Goal: Information Seeking & Learning: Learn about a topic

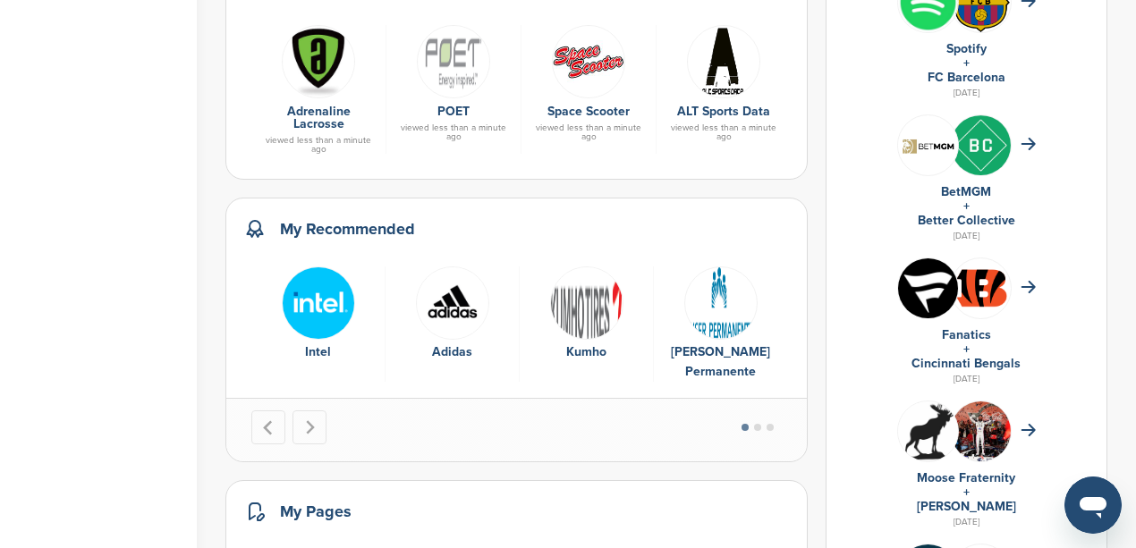
scroll to position [894, 0]
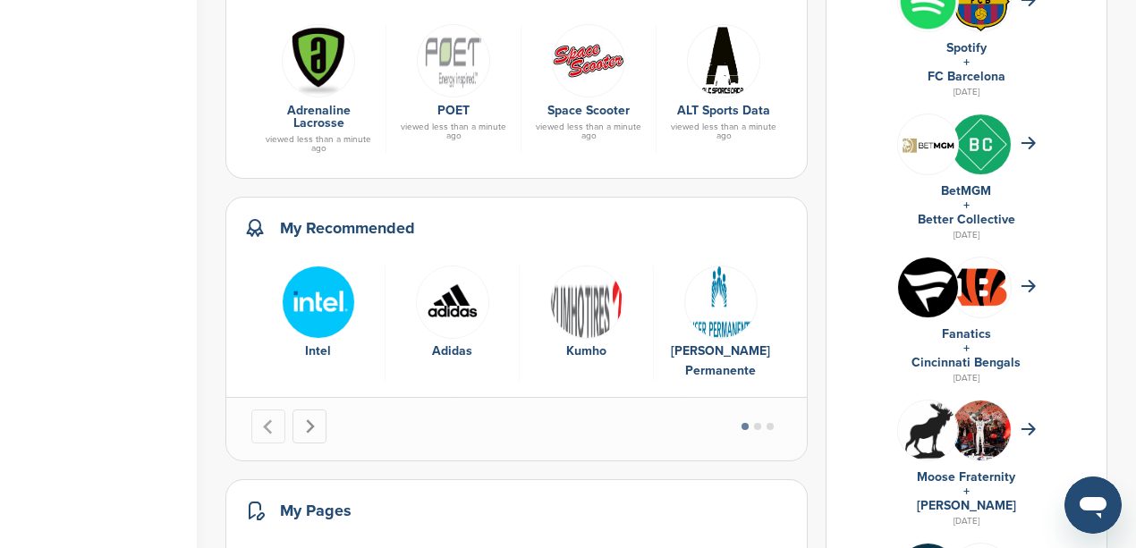
click at [314, 410] on button "Next slide" at bounding box center [309, 427] width 34 height 34
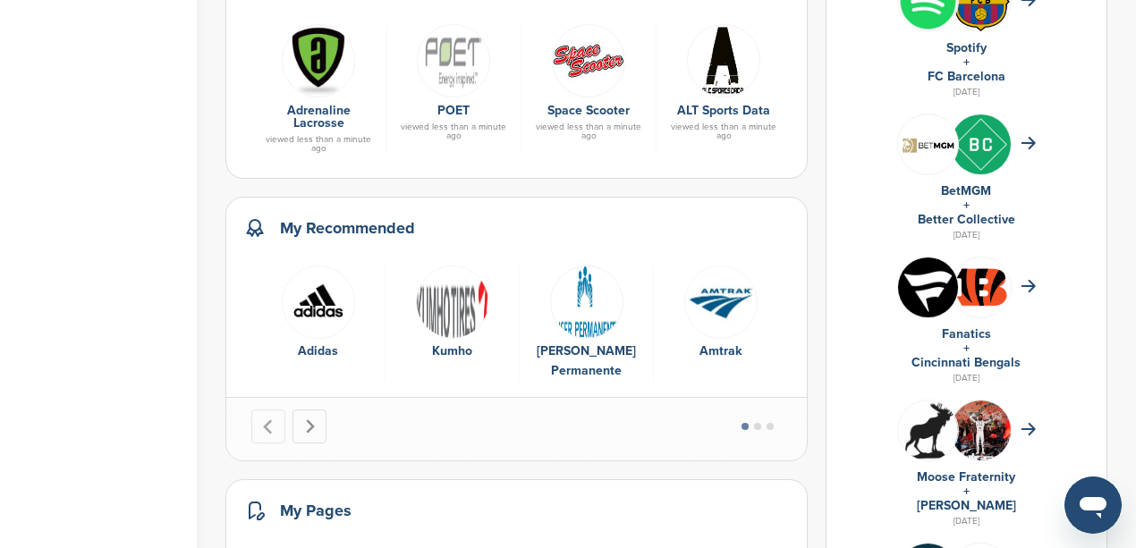
click at [314, 410] on button "Next slide" at bounding box center [309, 427] width 34 height 34
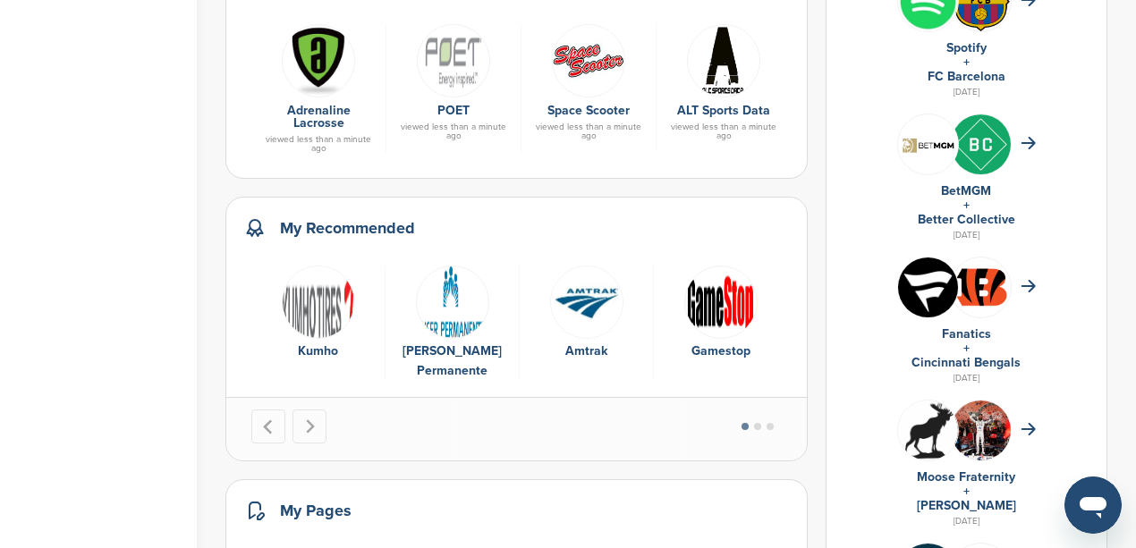
click at [725, 278] on img "6 of 9" at bounding box center [720, 302] width 73 height 73
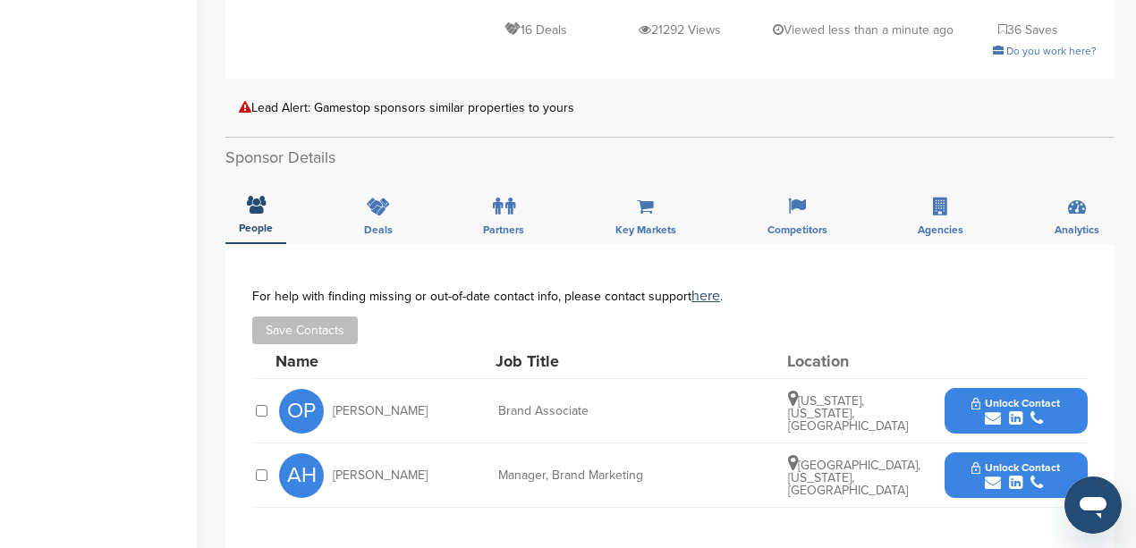
scroll to position [537, 0]
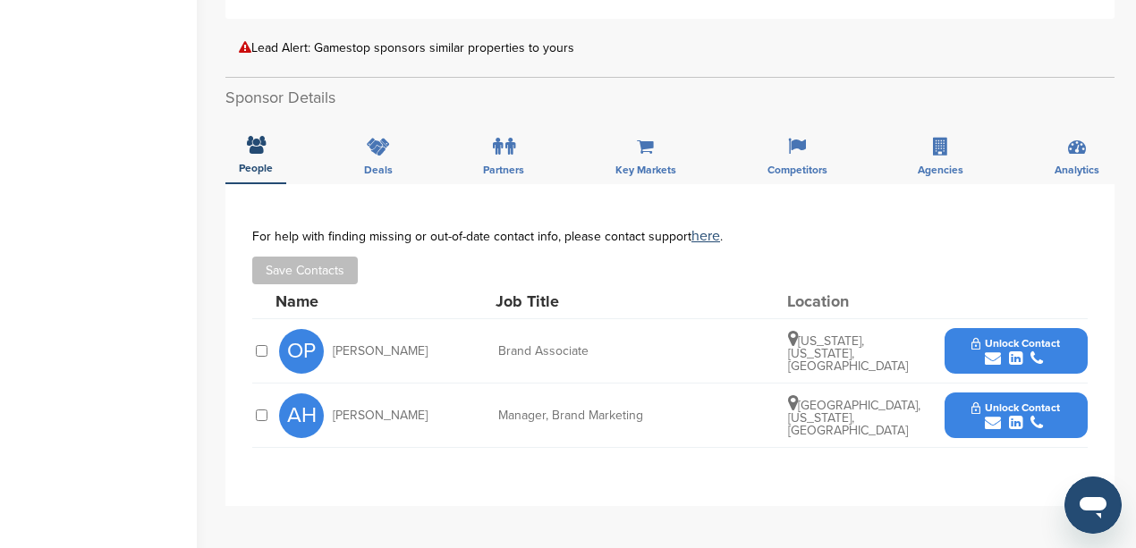
click at [987, 415] on icon "submit" at bounding box center [993, 423] width 16 height 16
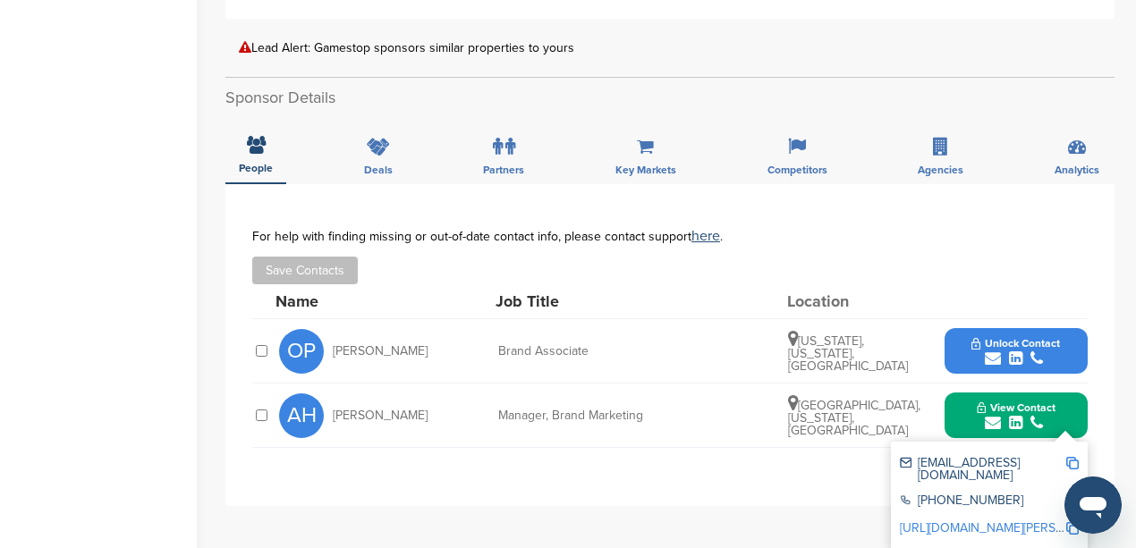
click at [1071, 457] on img at bounding box center [1072, 463] width 13 height 13
click at [1071, 495] on img at bounding box center [1072, 501] width 13 height 13
click at [950, 258] on div "Save Contacts" at bounding box center [669, 271] width 835 height 28
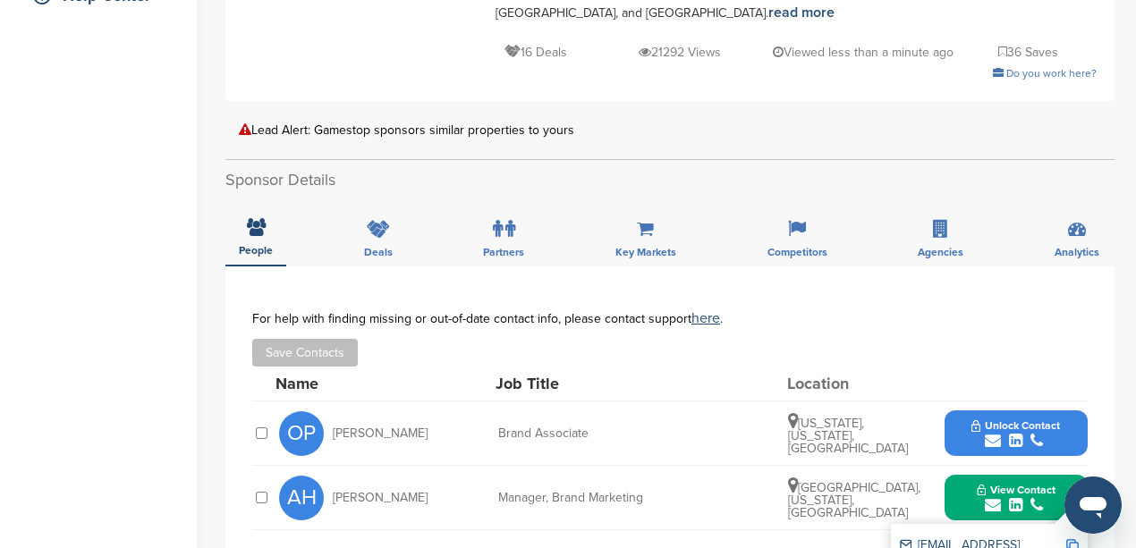
scroll to position [417, 0]
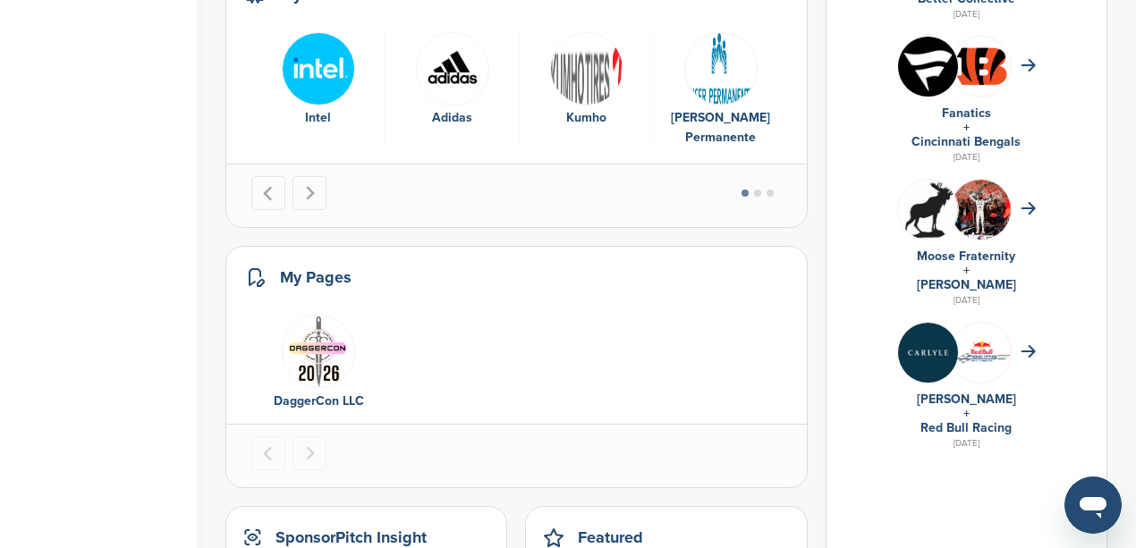
scroll to position [1073, 0]
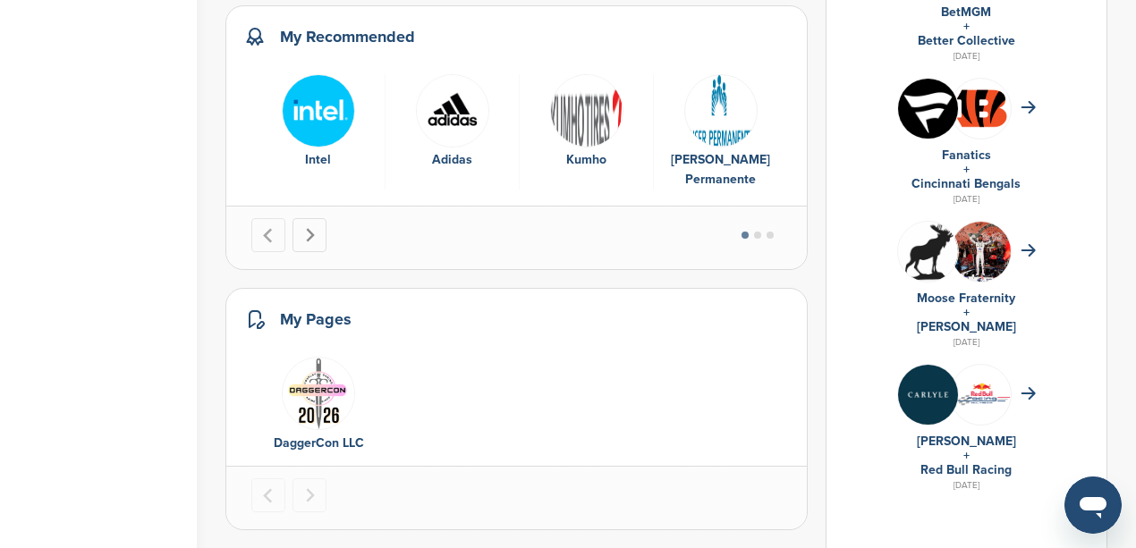
click at [307, 228] on icon "Next slide" at bounding box center [310, 235] width 9 height 14
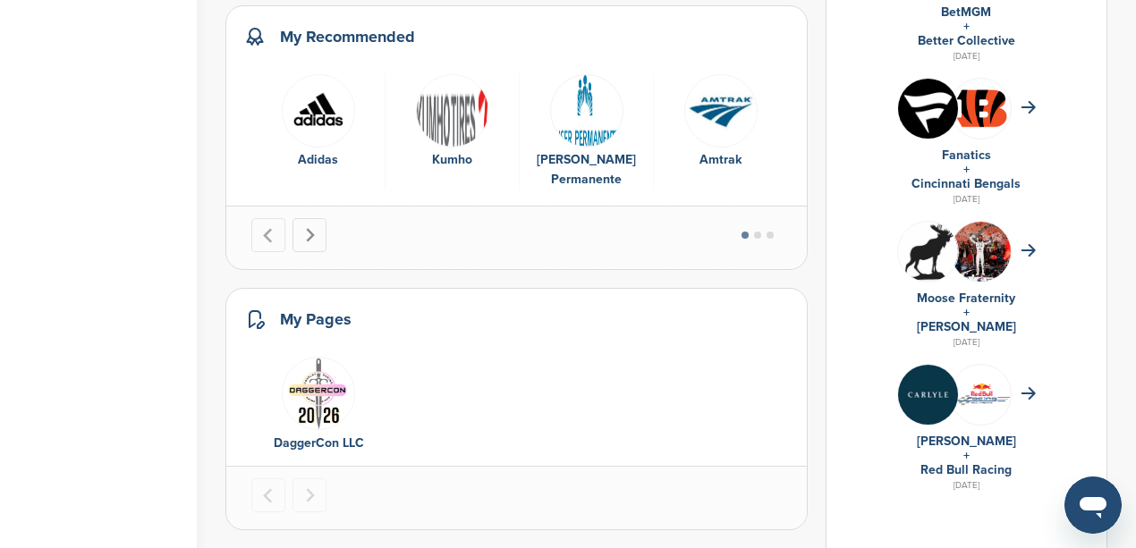
click at [307, 228] on icon "Next slide" at bounding box center [310, 235] width 9 height 14
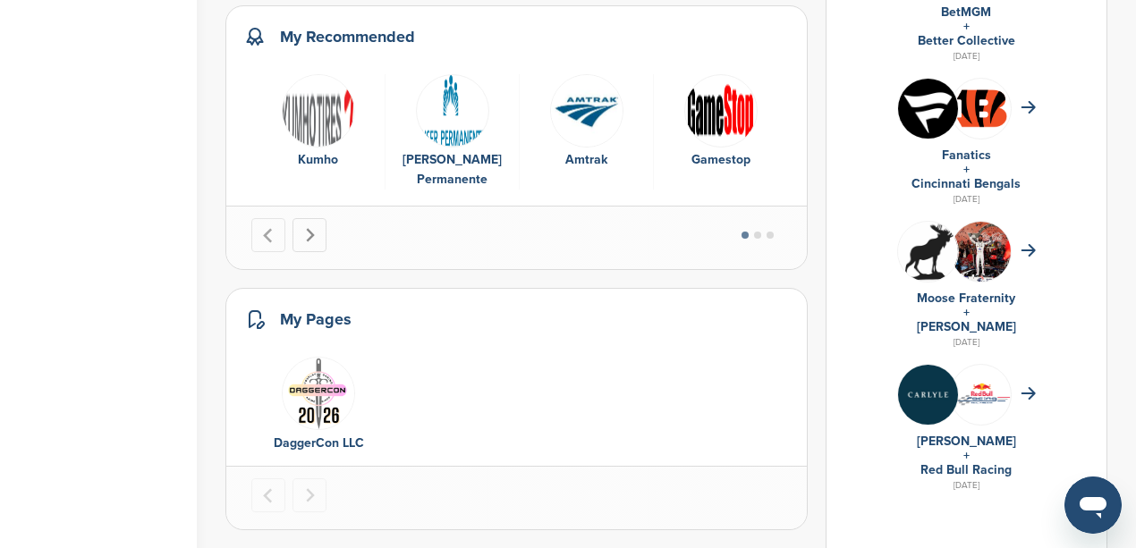
click at [307, 228] on icon "Next slide" at bounding box center [310, 235] width 9 height 14
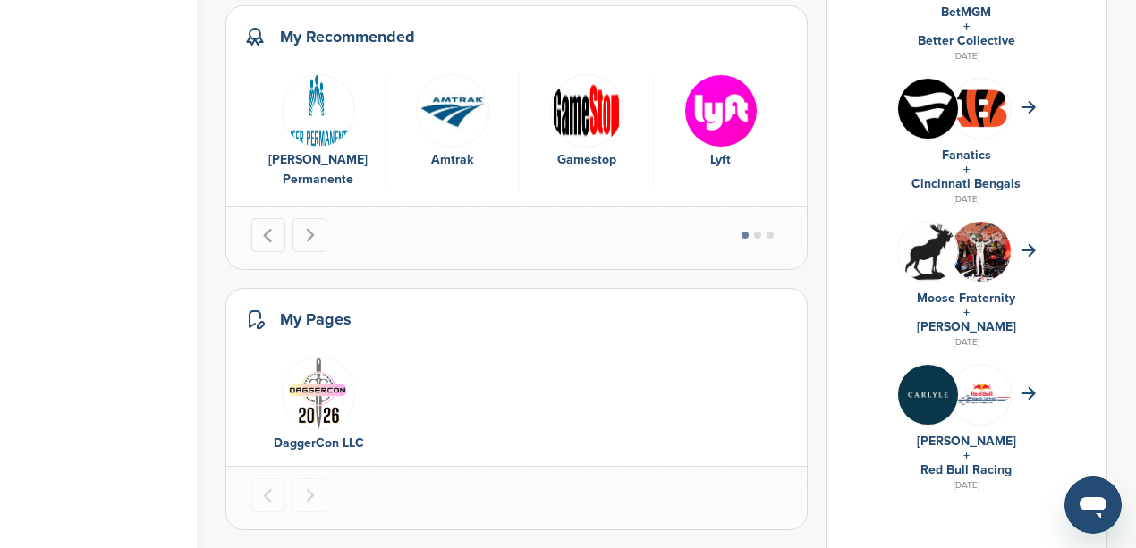
click at [714, 108] on img "7 of 9" at bounding box center [720, 110] width 73 height 73
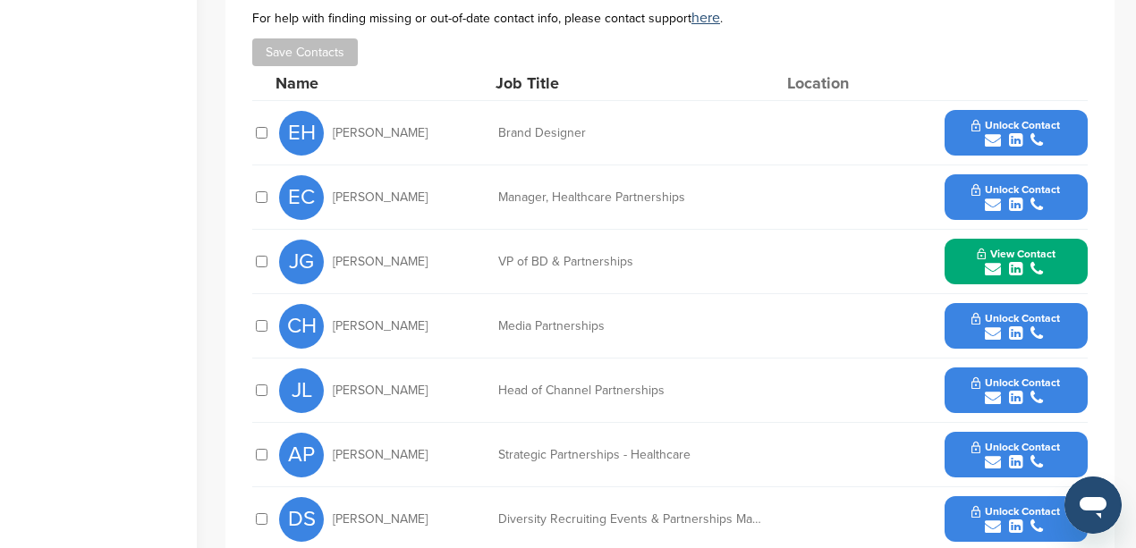
scroll to position [716, 0]
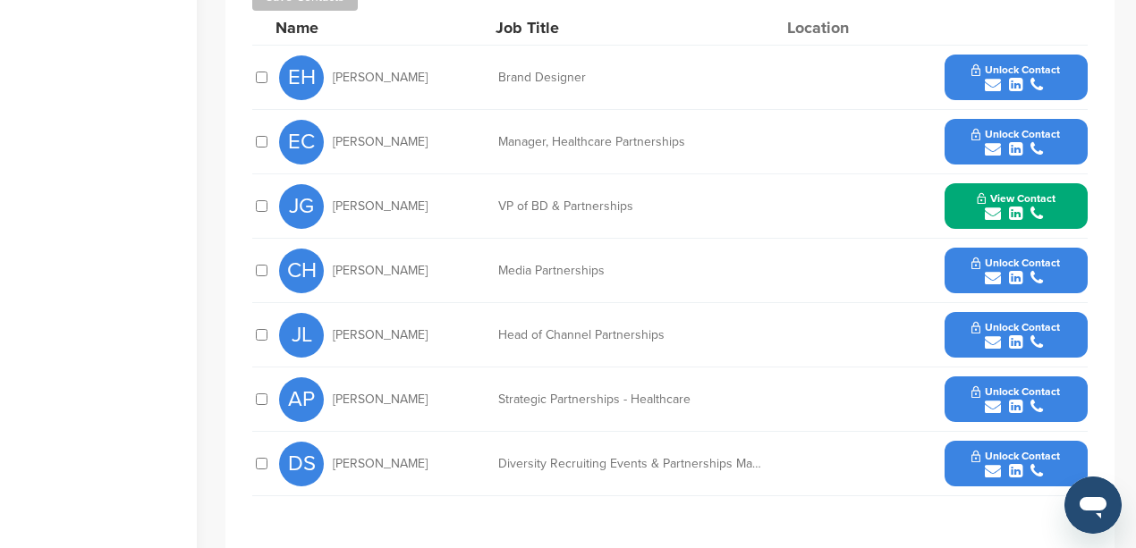
click at [994, 211] on icon "submit" at bounding box center [993, 214] width 16 height 16
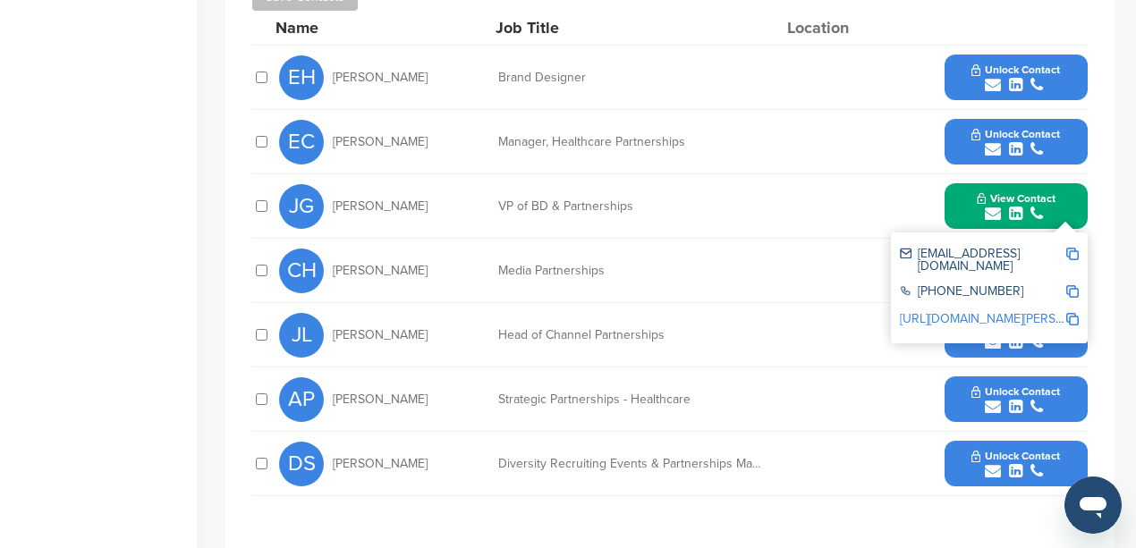
click at [1077, 252] on img at bounding box center [1072, 254] width 13 height 13
click at [1074, 285] on img at bounding box center [1072, 291] width 13 height 13
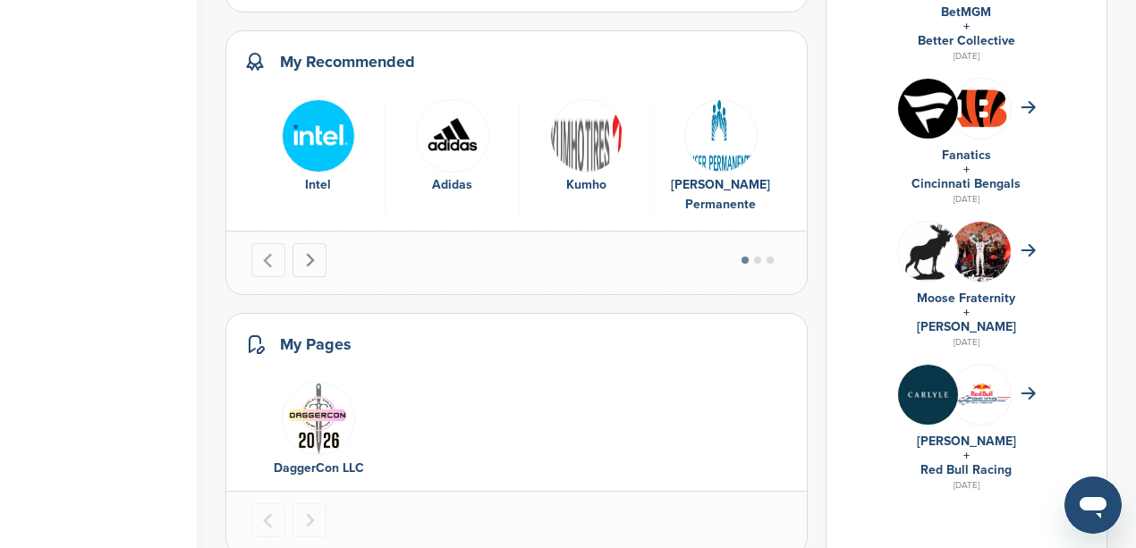
click at [314, 253] on icon "Next slide" at bounding box center [309, 260] width 15 height 15
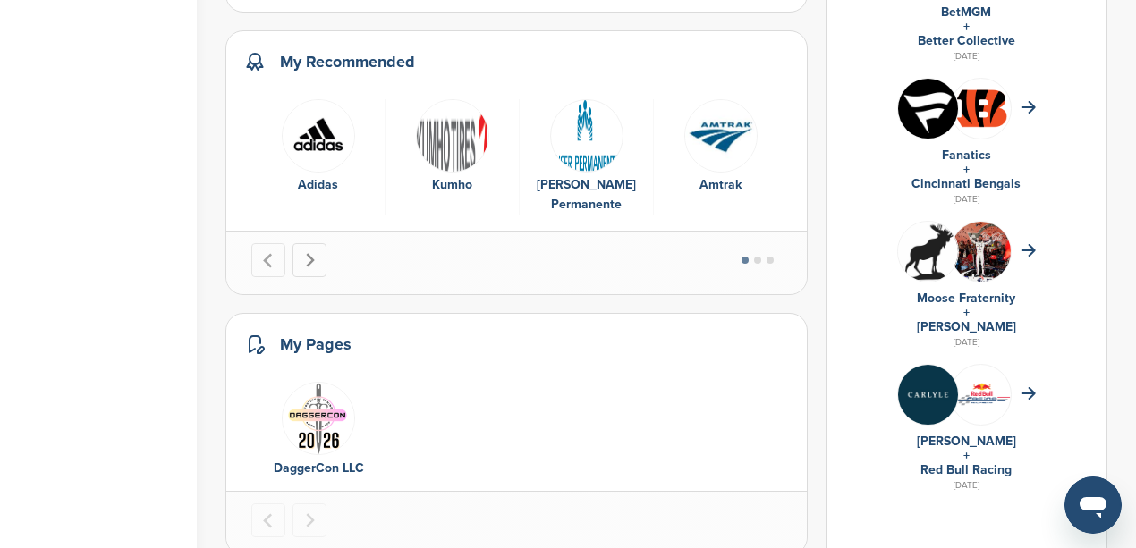
click at [313, 253] on icon "Next slide" at bounding box center [309, 260] width 15 height 15
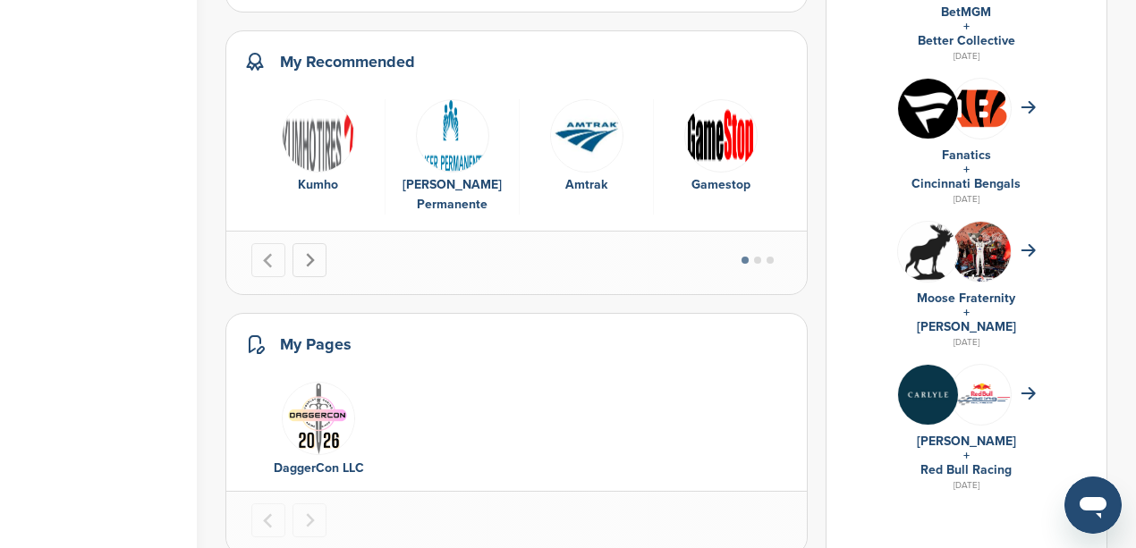
click at [313, 253] on icon "Next slide" at bounding box center [309, 260] width 15 height 15
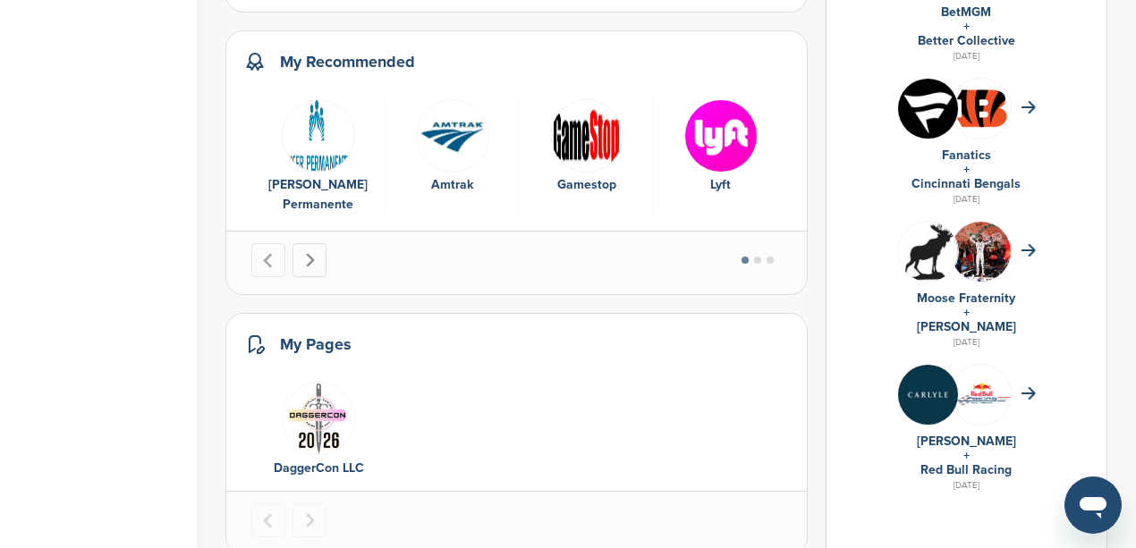
click at [313, 253] on icon "Next slide" at bounding box center [309, 260] width 15 height 15
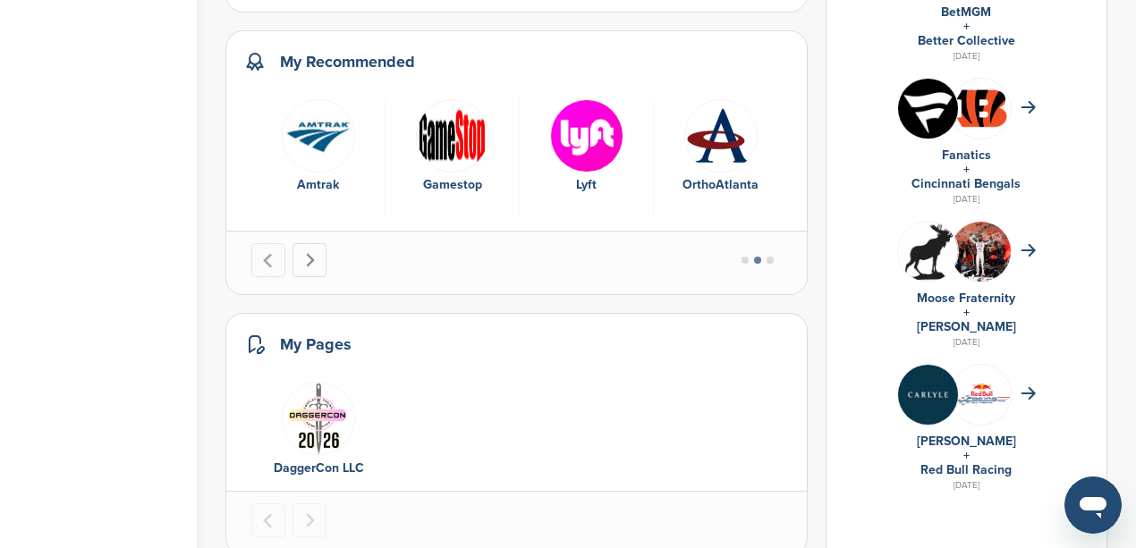
click at [313, 253] on icon "Next slide" at bounding box center [309, 260] width 15 height 15
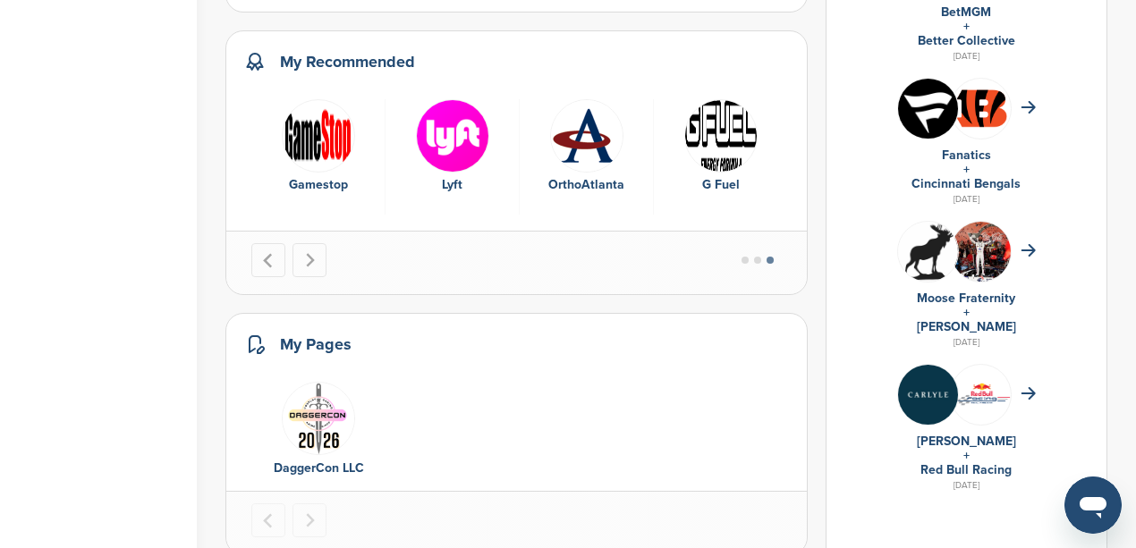
click at [724, 126] on img "9 of 9" at bounding box center [720, 135] width 73 height 73
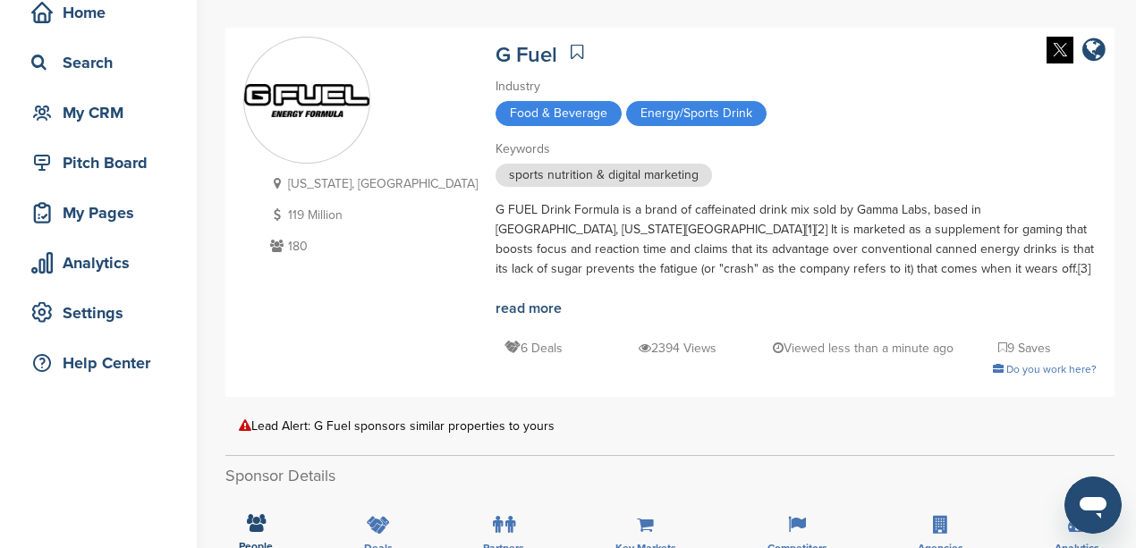
scroll to position [59, 0]
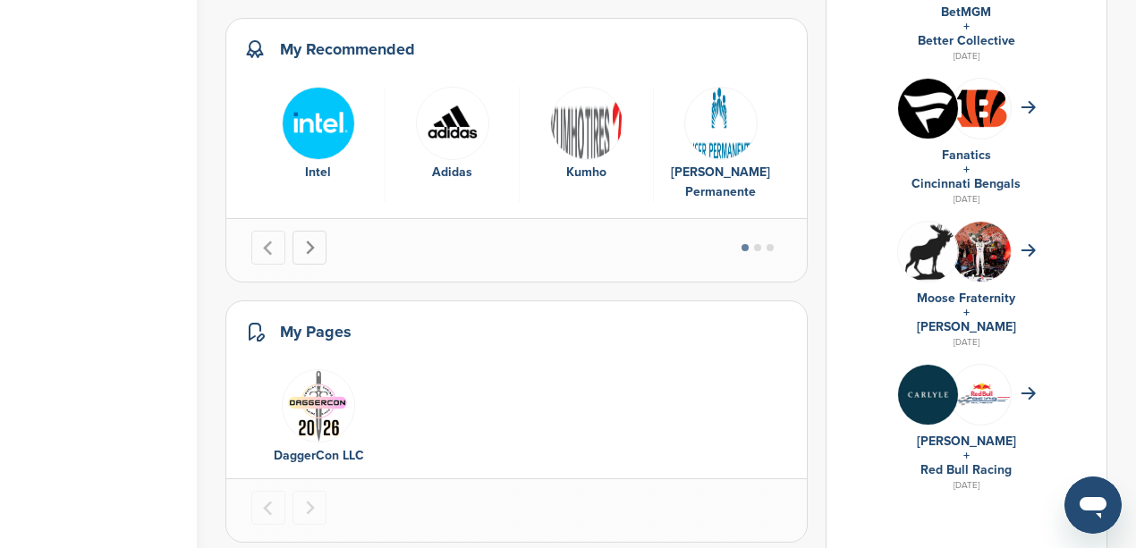
click at [306, 241] on icon "Next slide" at bounding box center [310, 248] width 9 height 14
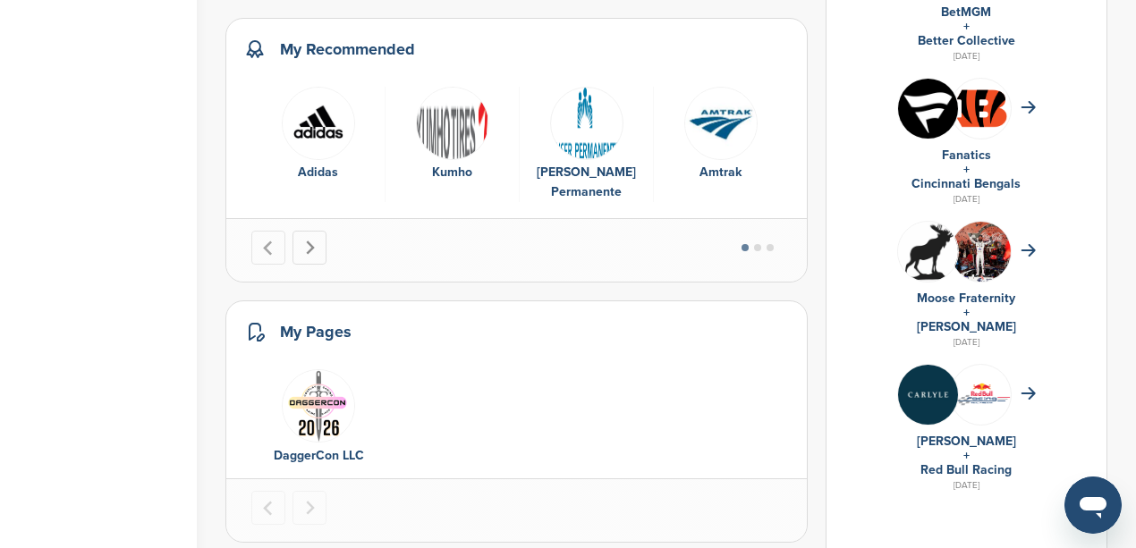
click at [306, 241] on icon "Next slide" at bounding box center [310, 248] width 9 height 14
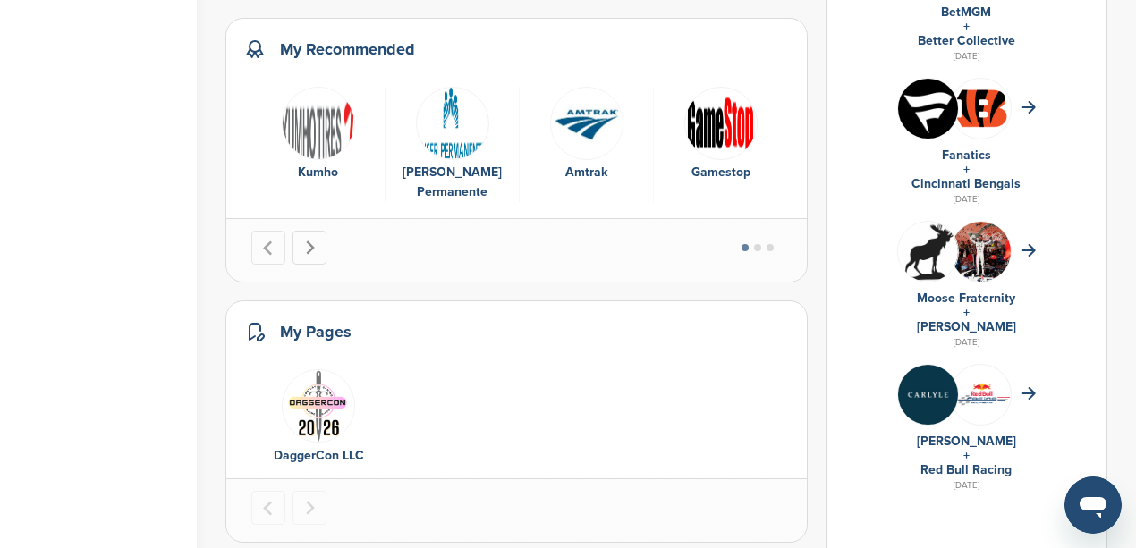
click at [306, 241] on icon "Next slide" at bounding box center [310, 248] width 9 height 14
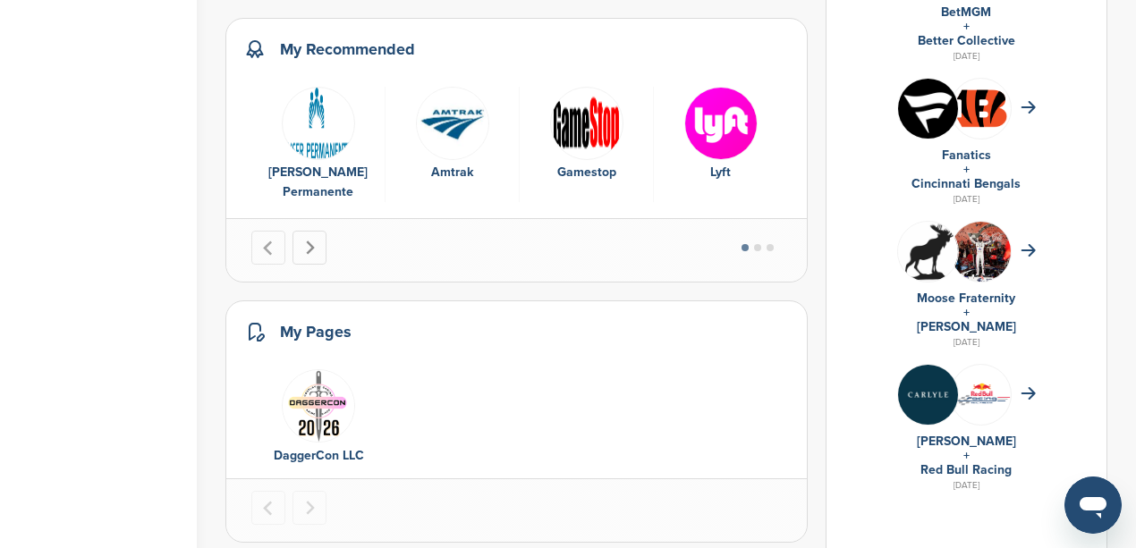
click at [306, 241] on icon "Next slide" at bounding box center [310, 248] width 9 height 14
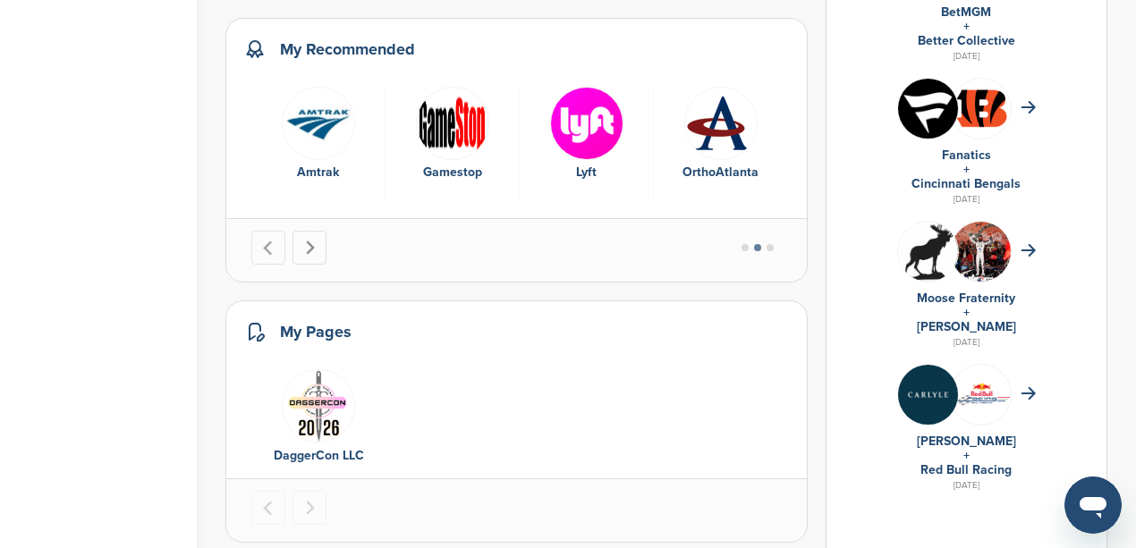
click at [306, 241] on icon "Next slide" at bounding box center [310, 248] width 9 height 14
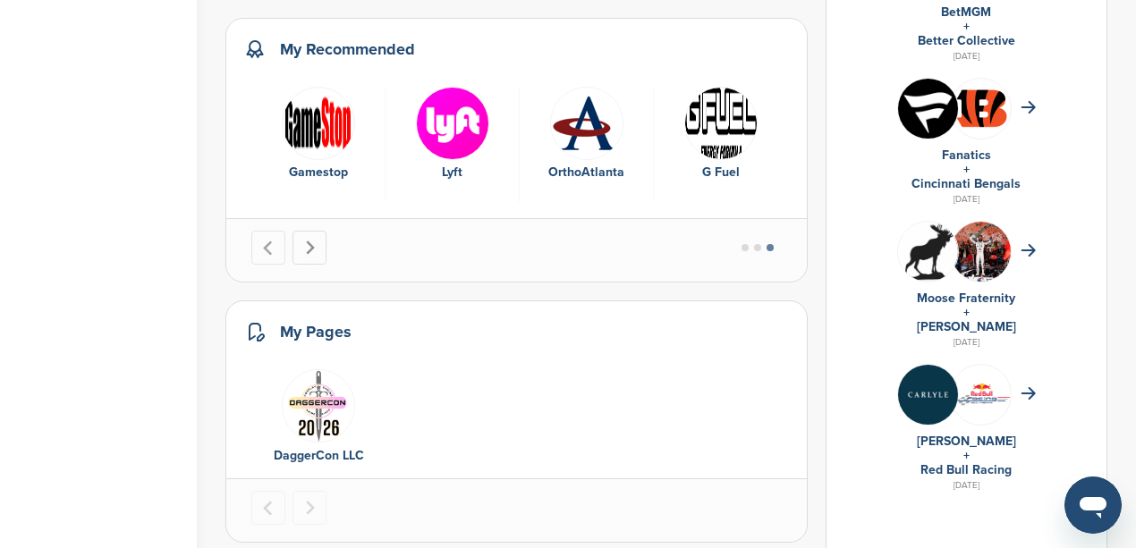
click at [306, 241] on icon "Go to first slide" at bounding box center [310, 248] width 9 height 14
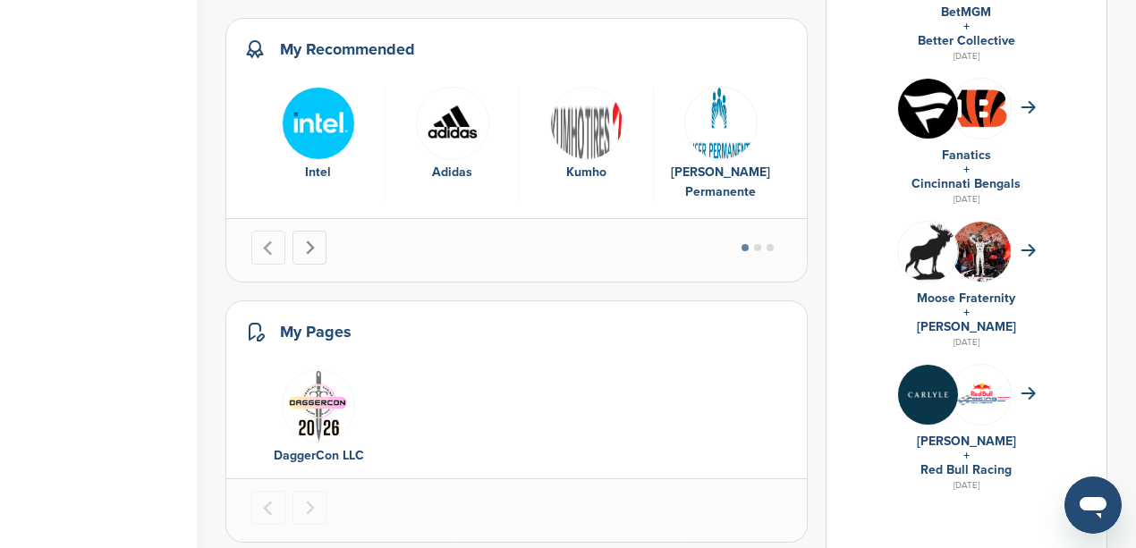
click at [306, 241] on icon "Next slide" at bounding box center [310, 248] width 9 height 14
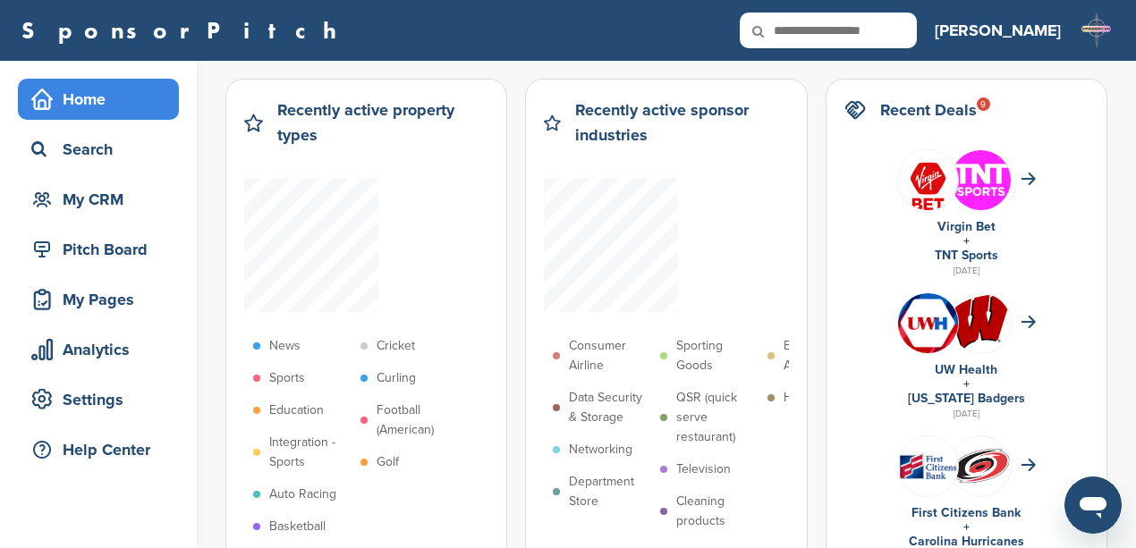
click at [902, 32] on input "text" at bounding box center [828, 31] width 177 height 36
type input "*****"
